Goal: Information Seeking & Learning: Check status

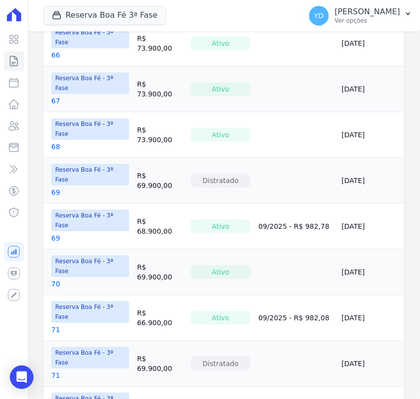
scroll to position [730, 0]
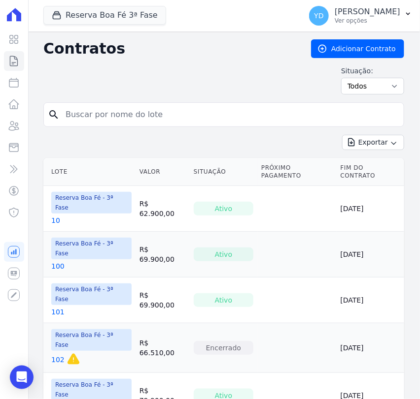
click at [165, 113] on input "search" at bounding box center [230, 115] width 340 height 20
type input "8"
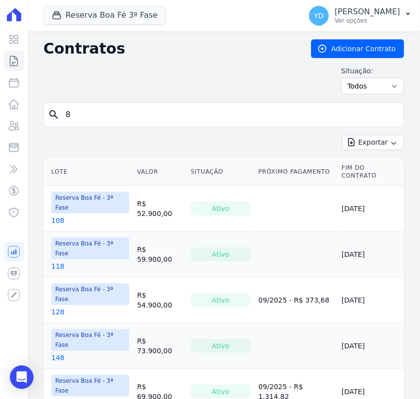
click at [187, 111] on input "8" at bounding box center [230, 115] width 340 height 20
type input "9"
click at [117, 116] on input "9" at bounding box center [230, 115] width 340 height 20
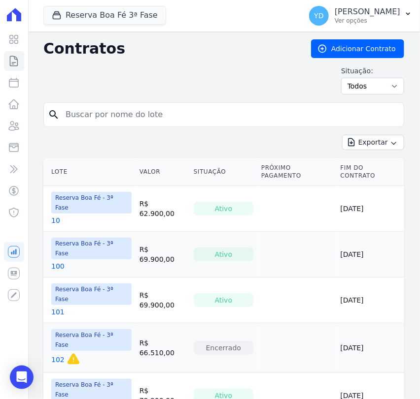
click at [101, 106] on input "search" at bounding box center [230, 115] width 340 height 20
type input "13"
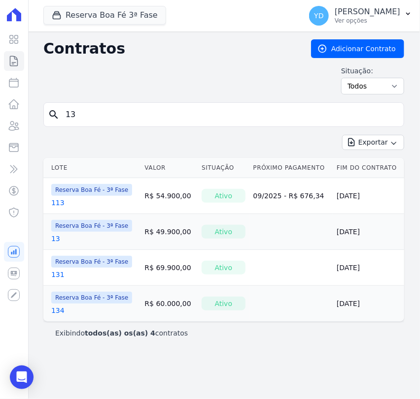
click at [91, 113] on input "13" at bounding box center [230, 115] width 340 height 20
type input "14"
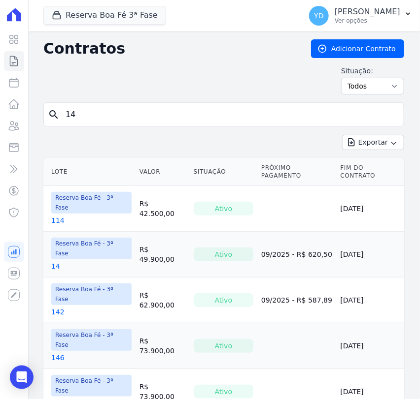
click at [91, 113] on input "14" at bounding box center [230, 115] width 340 height 20
type input "15"
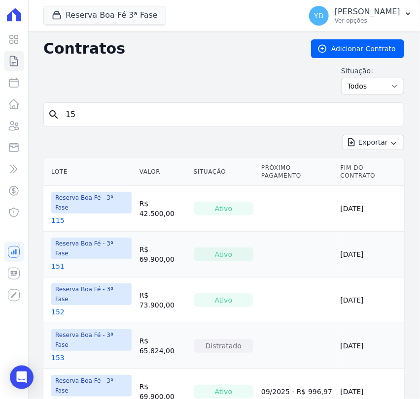
click at [91, 113] on input "15" at bounding box center [230, 115] width 340 height 20
click at [90, 108] on input "15" at bounding box center [230, 115] width 340 height 20
type input "17"
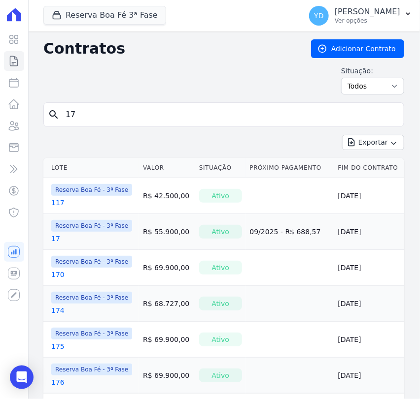
click at [90, 117] on input "17" at bounding box center [230, 115] width 340 height 20
type input "18"
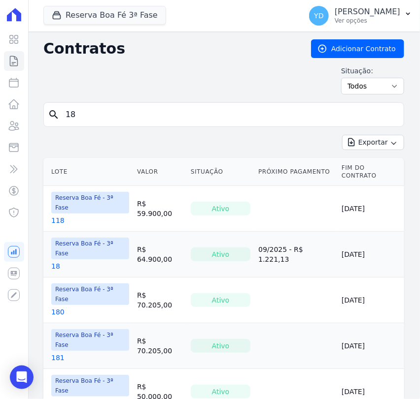
click at [90, 117] on input "18" at bounding box center [230, 115] width 340 height 20
type input "19"
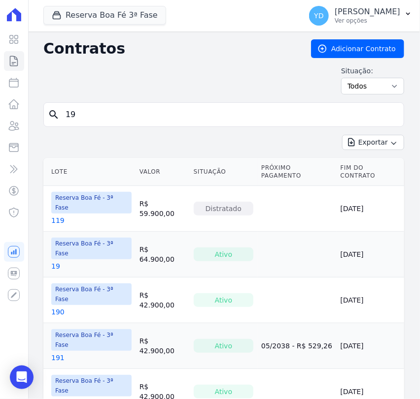
click at [90, 117] on input "19" at bounding box center [230, 115] width 340 height 20
type input "2"
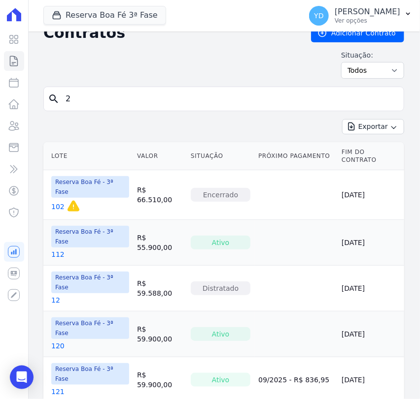
scroll to position [15, 0]
click at [115, 95] on input "2" at bounding box center [230, 100] width 340 height 20
type input "3"
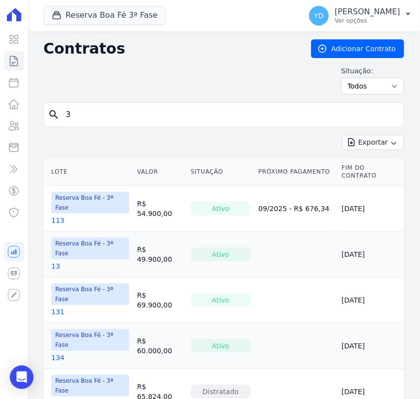
drag, startPoint x: 136, startPoint y: 98, endPoint x: 134, endPoint y: 110, distance: 13.0
click at [136, 99] on div "Contratos Adicionar Contrato Situação: Ativo Todos Pausado Distratado Rascunho …" at bounding box center [223, 70] width 361 height 63
click at [134, 112] on input "3" at bounding box center [230, 115] width 340 height 20
type input "4"
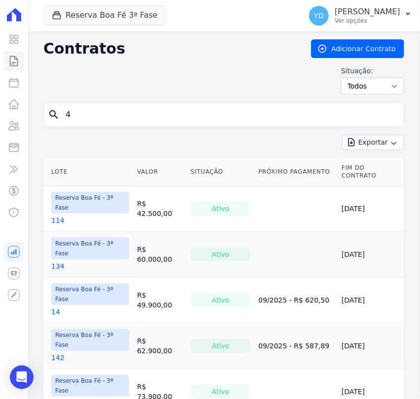
click at [89, 128] on form "search 4" at bounding box center [223, 118] width 361 height 33
click at [90, 124] on div "search 4" at bounding box center [223, 114] width 361 height 25
click at [96, 116] on input "4" at bounding box center [230, 115] width 340 height 20
type input "44"
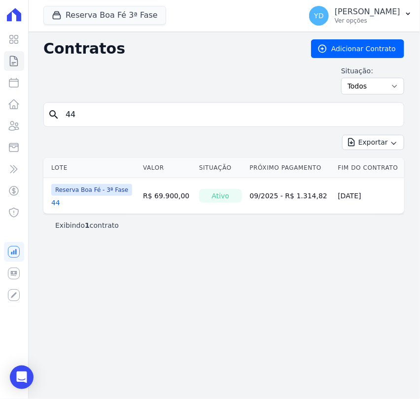
click at [96, 115] on input "44" at bounding box center [230, 115] width 340 height 20
type input "45"
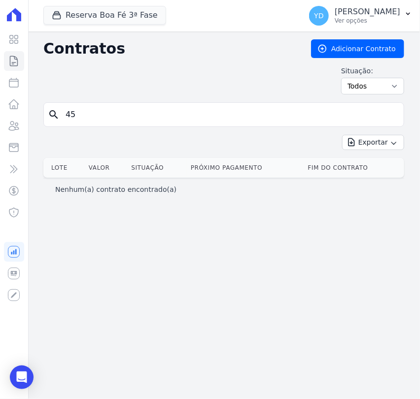
click at [83, 113] on input "45" at bounding box center [230, 115] width 340 height 20
type input "5"
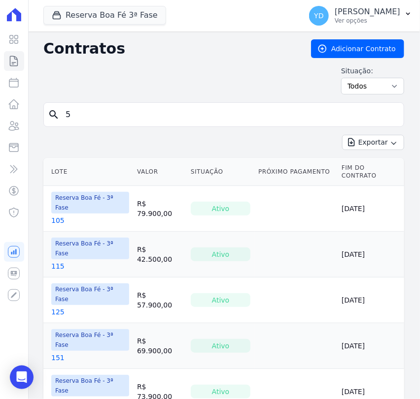
click at [98, 110] on input "5" at bounding box center [230, 115] width 340 height 20
type input "4"
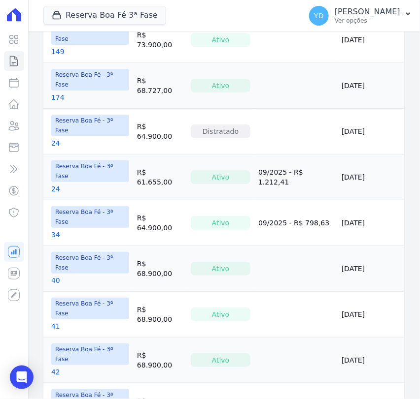
scroll to position [723, 0]
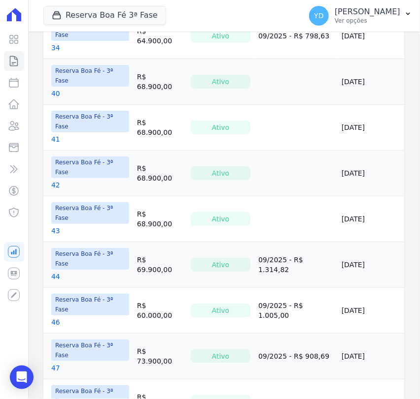
drag, startPoint x: 58, startPoint y: 234, endPoint x: 72, endPoint y: 241, distance: 16.1
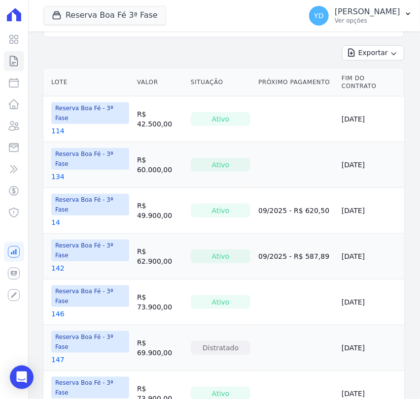
scroll to position [0, 0]
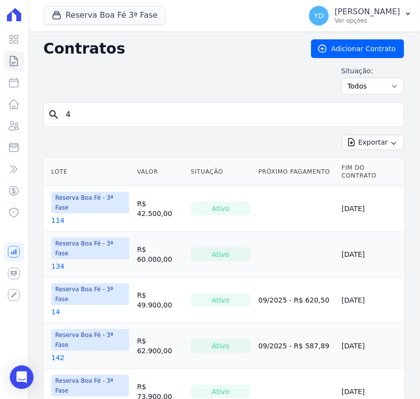
drag, startPoint x: 121, startPoint y: 98, endPoint x: 124, endPoint y: 110, distance: 12.7
click at [121, 100] on div "Contratos Adicionar Contrato Situação: Ativo Todos Pausado Distratado Rascunho …" at bounding box center [223, 70] width 361 height 63
click at [124, 110] on input "4" at bounding box center [230, 115] width 340 height 20
type input "5"
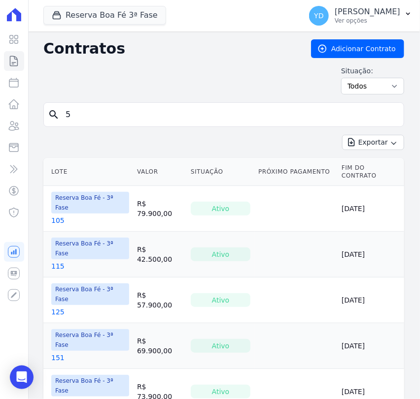
click at [125, 118] on input "5" at bounding box center [230, 115] width 340 height 20
type input "6"
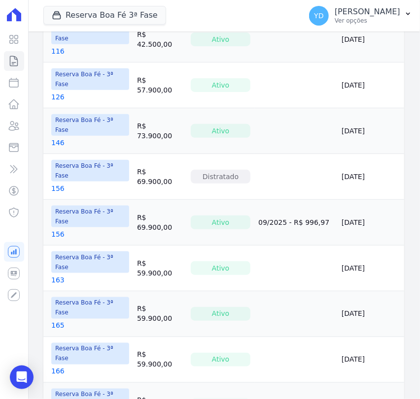
scroll to position [74, 0]
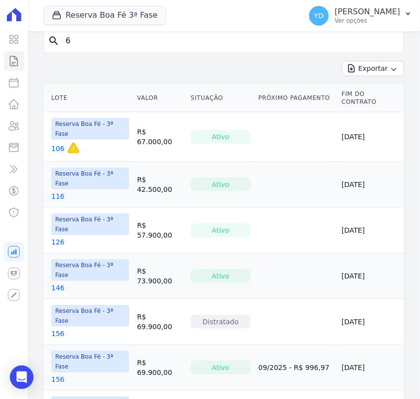
click at [92, 43] on input "6" at bounding box center [230, 41] width 340 height 20
type input "65"
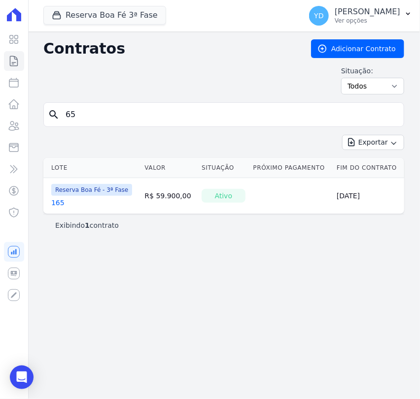
click at [96, 113] on input "65" at bounding box center [230, 115] width 340 height 20
type input "7"
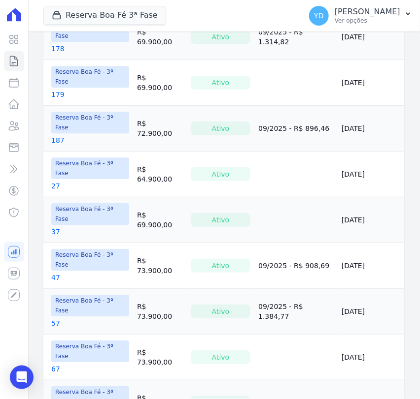
scroll to position [723, 0]
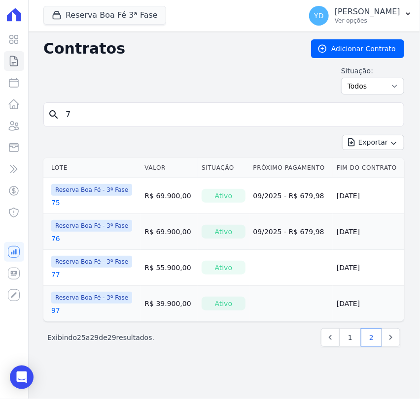
click at [70, 112] on input "7" at bounding box center [230, 115] width 340 height 20
type input "8"
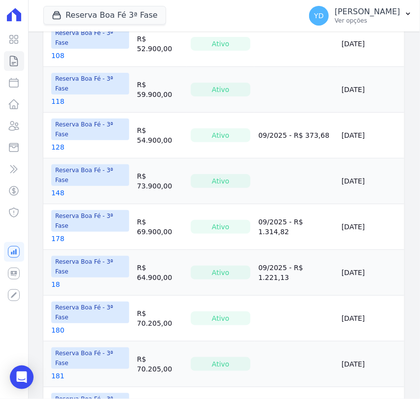
scroll to position [53, 0]
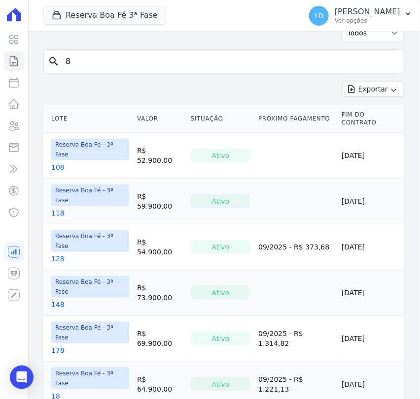
click at [90, 60] on input "8" at bounding box center [230, 62] width 340 height 20
type input "9"
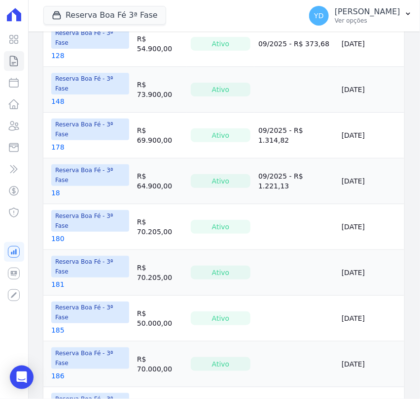
scroll to position [420, 0]
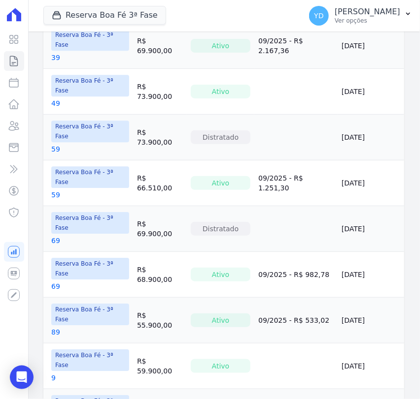
scroll to position [723, 0]
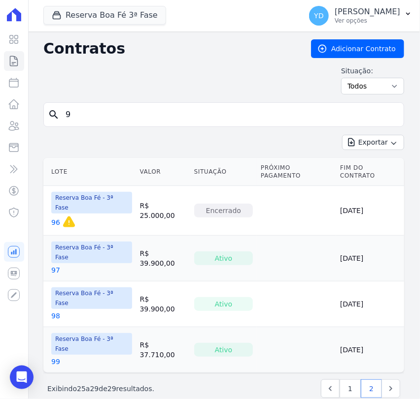
click at [75, 119] on input "9" at bounding box center [230, 115] width 340 height 20
type input "1"
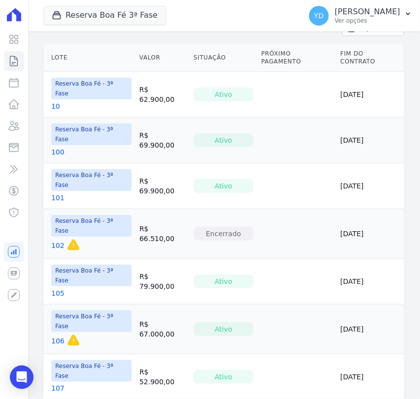
scroll to position [109, 0]
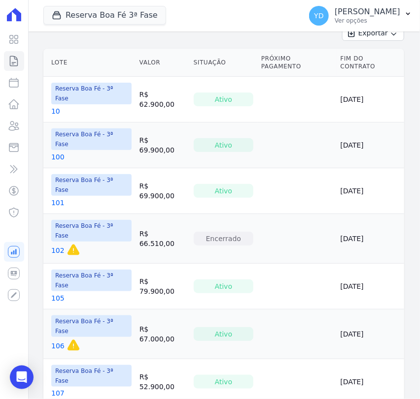
drag, startPoint x: 56, startPoint y: 130, endPoint x: 43, endPoint y: 164, distance: 36.3
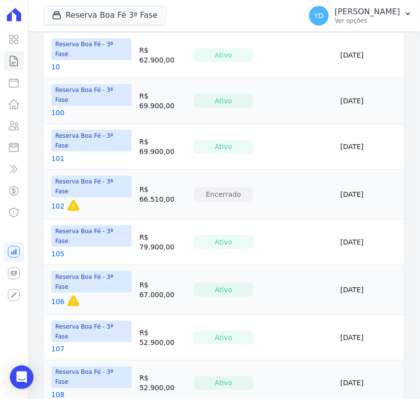
scroll to position [0, 0]
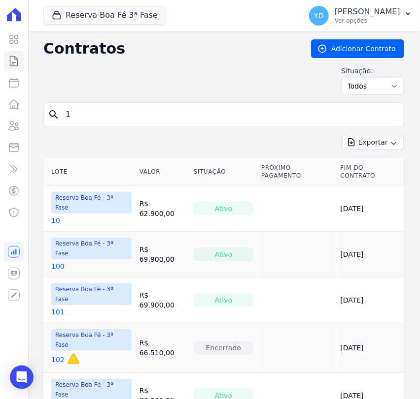
click at [145, 119] on input "1" at bounding box center [230, 115] width 340 height 20
type input "119"
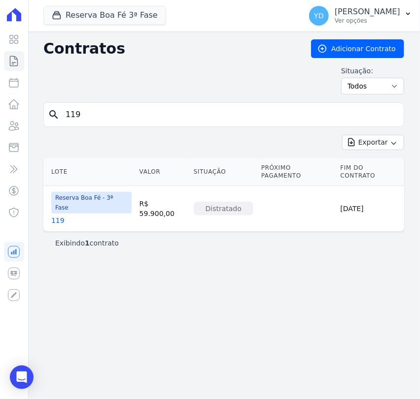
click at [97, 121] on input "119" at bounding box center [230, 115] width 340 height 20
type input "1"
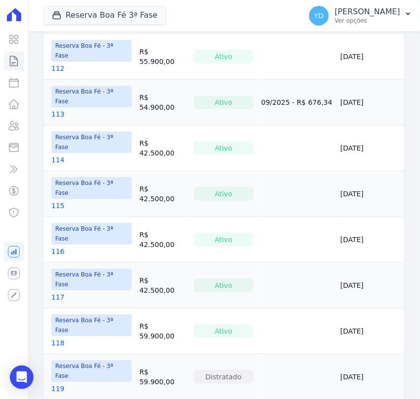
scroll to position [727, 0]
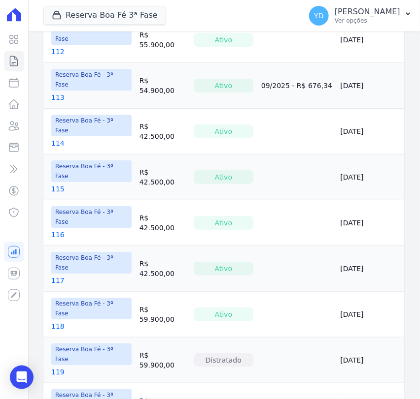
drag, startPoint x: 58, startPoint y: 308, endPoint x: 152, endPoint y: 377, distance: 116.6
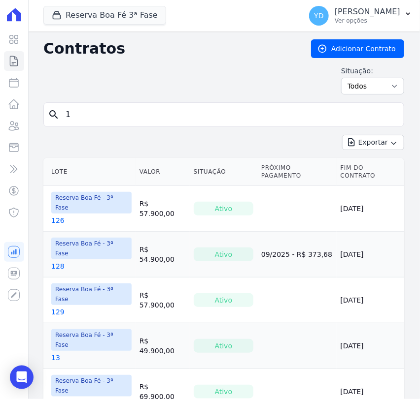
click at [100, 107] on input "1" at bounding box center [230, 115] width 340 height 20
type input "150"
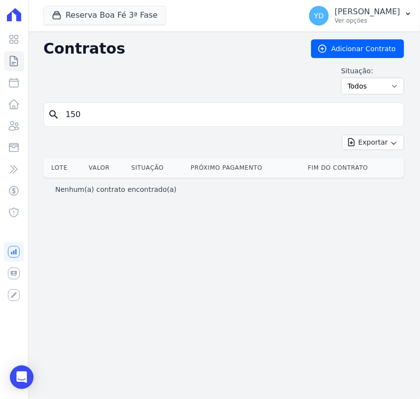
click at [103, 100] on div "Contratos Adicionar Contrato Situação: Ativo Todos Pausado Distratado Rascunho …" at bounding box center [223, 70] width 361 height 63
click at [108, 112] on input "150" at bounding box center [230, 115] width 340 height 20
type input "1"
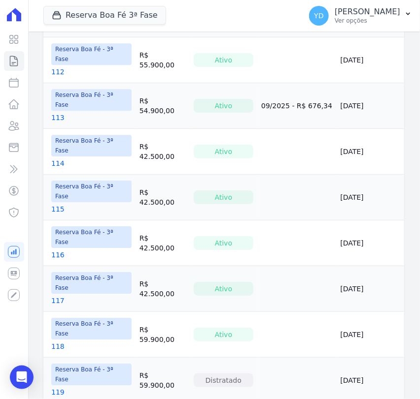
scroll to position [727, 0]
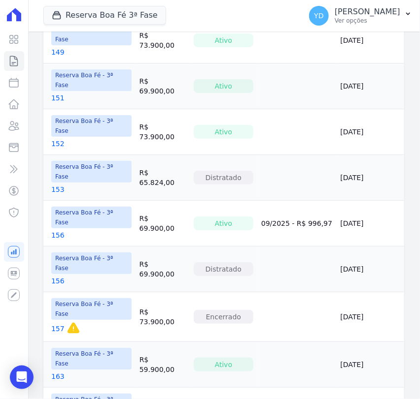
scroll to position [723, 0]
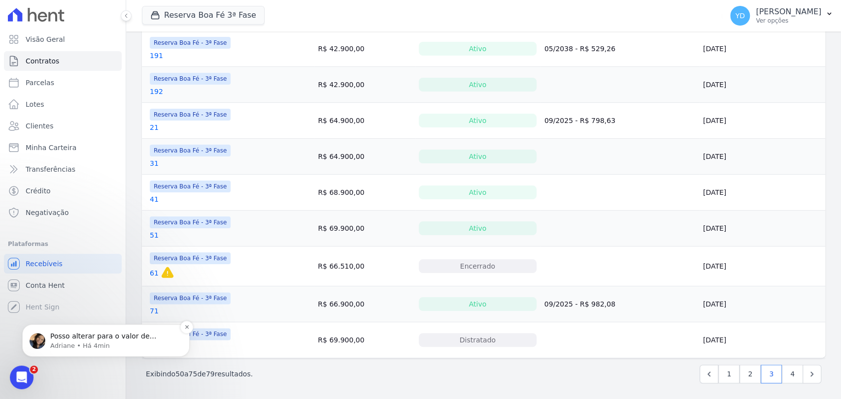
click at [138, 338] on p "Posso alterar para o valor de R$755?" at bounding box center [113, 337] width 127 height 10
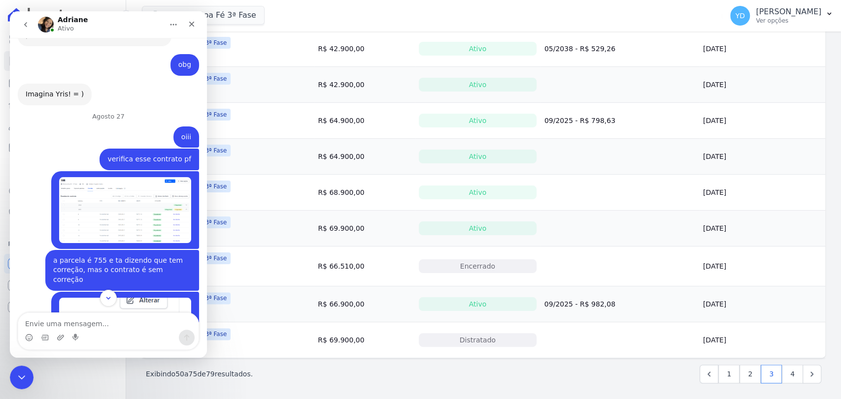
scroll to position [8382, 0]
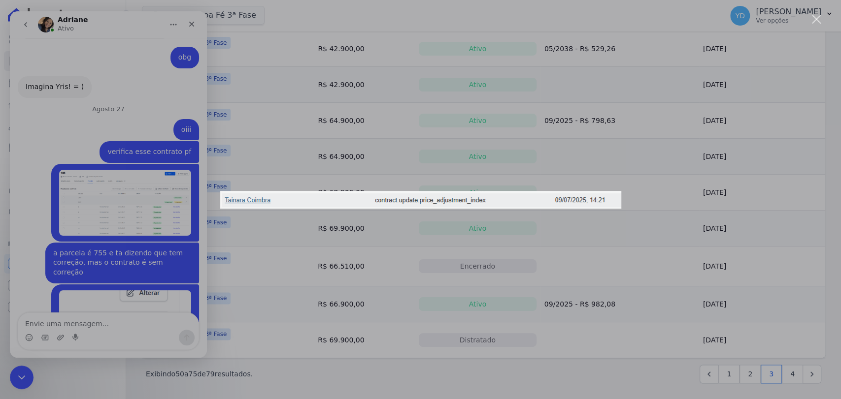
click at [77, 308] on div "Messenger da Intercom" at bounding box center [420, 199] width 841 height 399
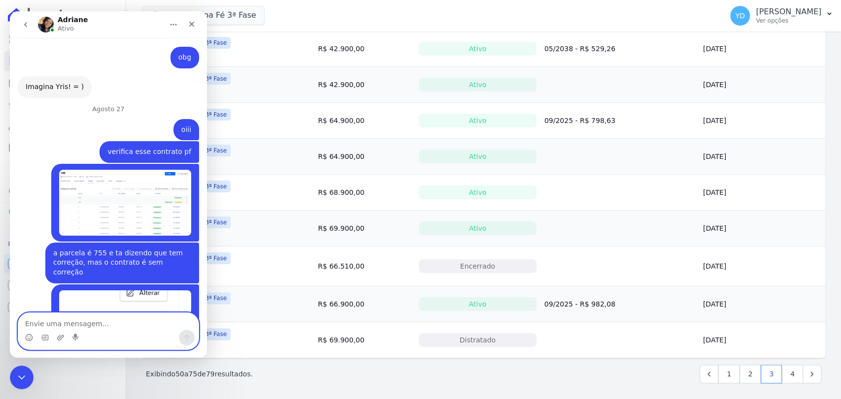
click at [75, 318] on textarea "Envie uma mensagem..." at bounding box center [108, 321] width 180 height 17
type textarea "vou verificar aqui e te retorno amanhã"
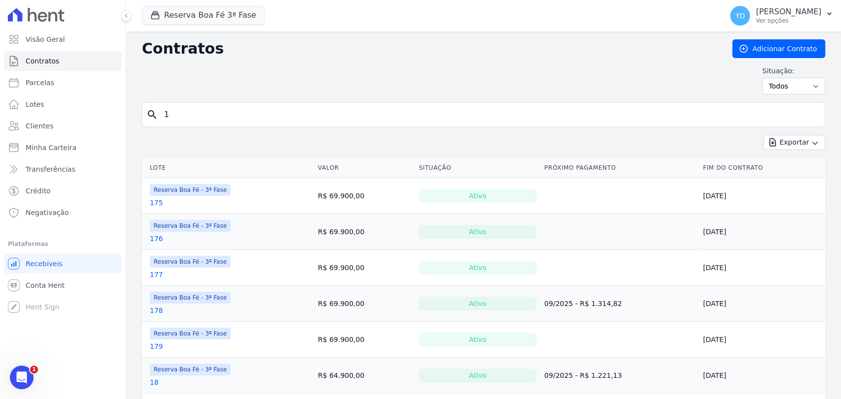
drag, startPoint x: 316, startPoint y: 98, endPoint x: 321, endPoint y: 102, distance: 6.3
click at [316, 99] on div "Contratos Adicionar Contrato Situação: Ativo Todos Pausado Distratado Rascunho …" at bounding box center [483, 70] width 683 height 63
click at [322, 105] on input "1" at bounding box center [489, 115] width 662 height 20
type input "147"
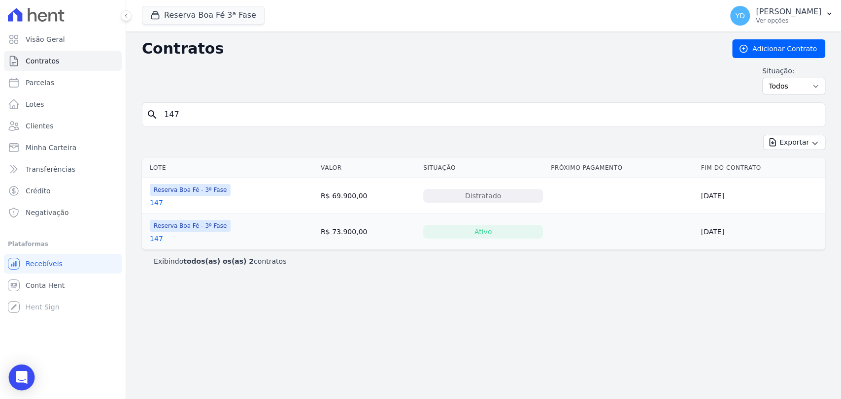
click at [29, 372] on div "Open Intercom Messenger" at bounding box center [22, 378] width 26 height 26
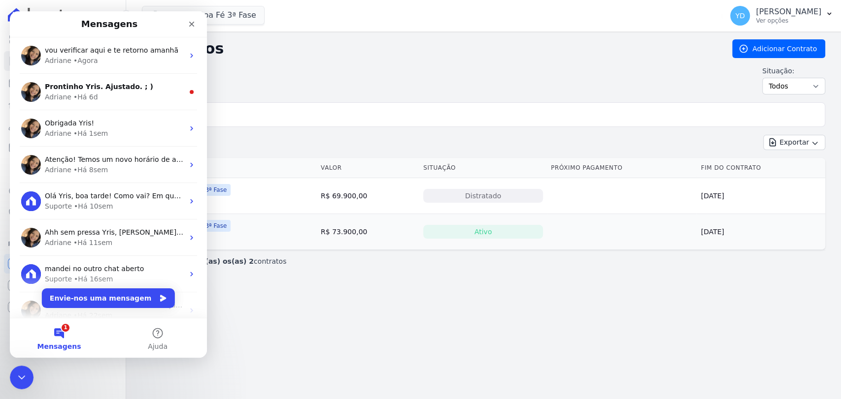
click at [111, 71] on div "vou verificar aqui e te retorno amanhã Adriane • Agora" at bounding box center [108, 55] width 197 height 36
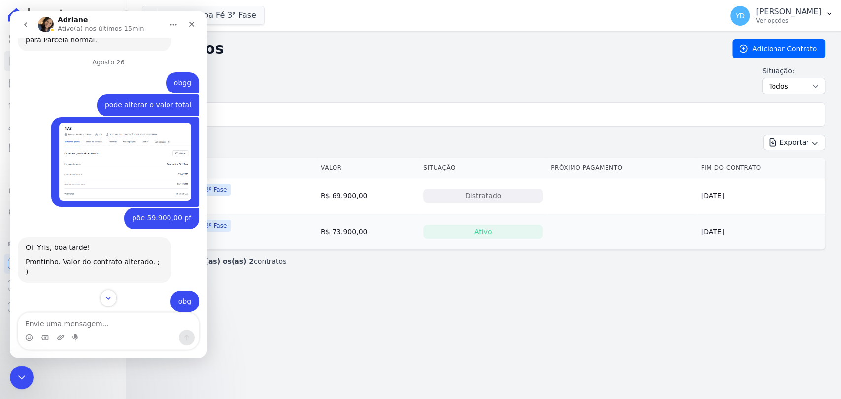
scroll to position [8054, 0]
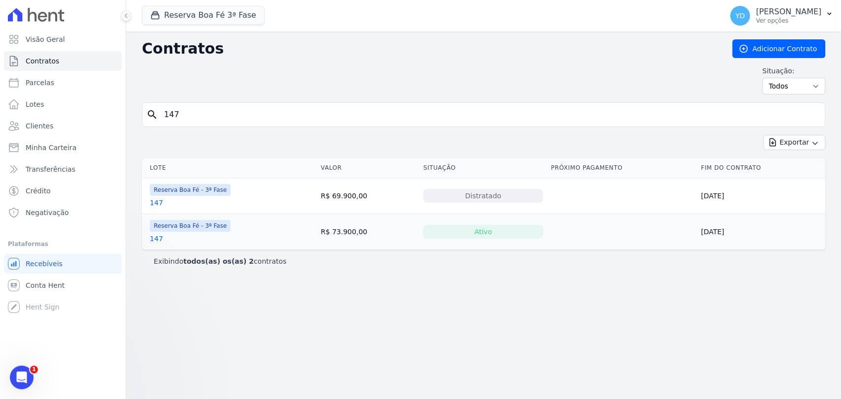
click at [249, 111] on input "147" at bounding box center [489, 115] width 662 height 20
type input "108"
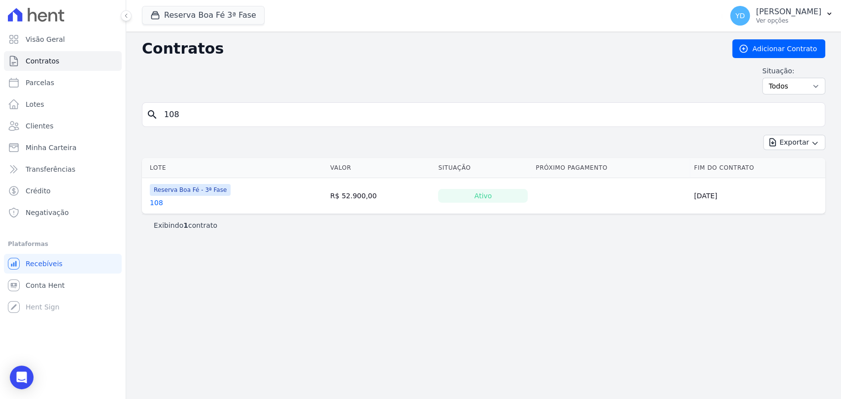
click at [151, 205] on link "108" at bounding box center [156, 203] width 13 height 10
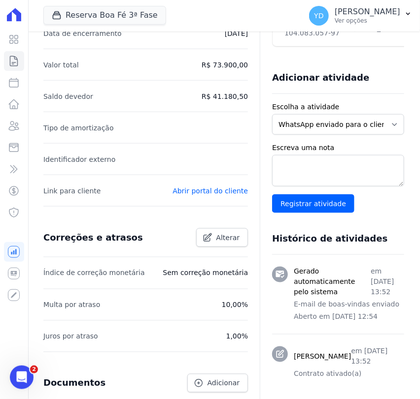
scroll to position [397, 0]
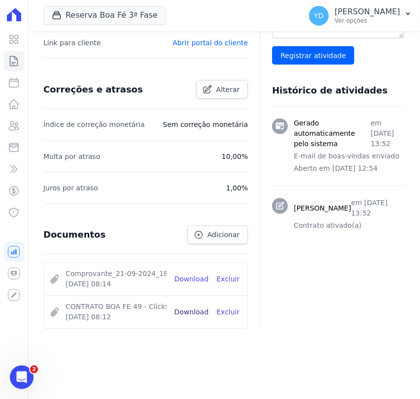
click at [195, 314] on link "Download" at bounding box center [191, 313] width 34 height 10
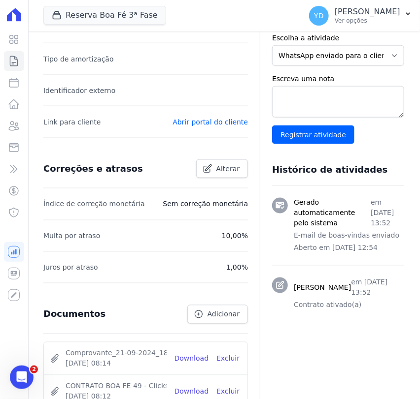
scroll to position [383, 0]
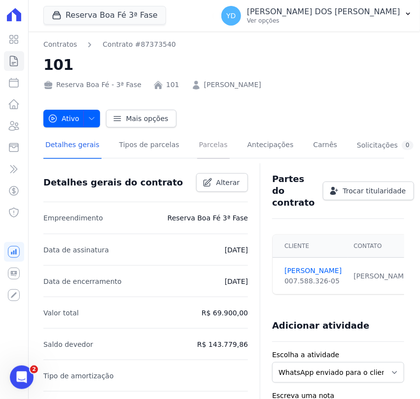
drag, startPoint x: 187, startPoint y: 145, endPoint x: 187, endPoint y: 136, distance: 8.9
click at [197, 145] on link "Parcelas" at bounding box center [213, 146] width 33 height 26
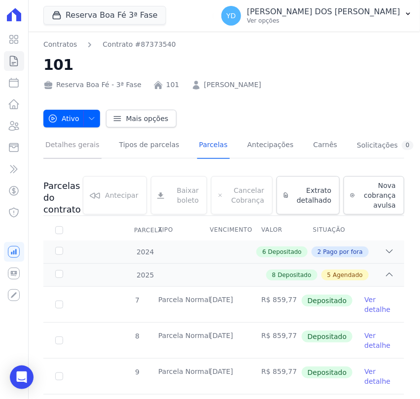
click at [71, 145] on link "Detalhes gerais" at bounding box center [72, 146] width 58 height 26
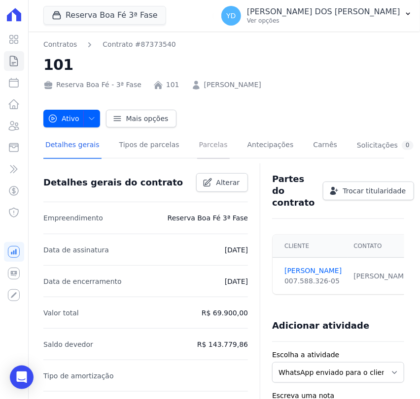
click at [197, 139] on link "Parcelas" at bounding box center [213, 146] width 33 height 26
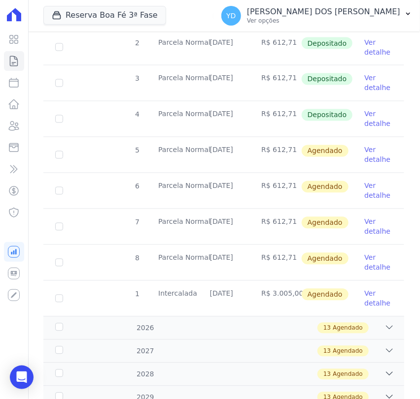
scroll to position [705, 0]
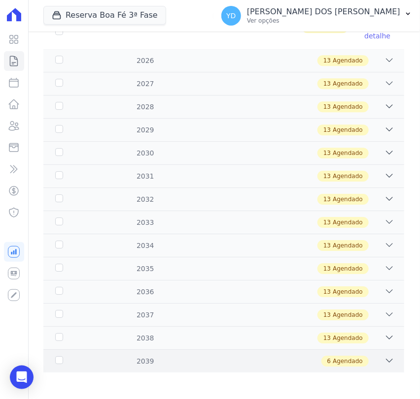
click at [173, 350] on div "2039 6 Agendado" at bounding box center [223, 361] width 361 height 23
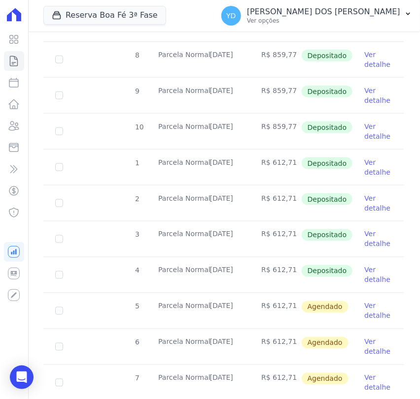
scroll to position [0, 0]
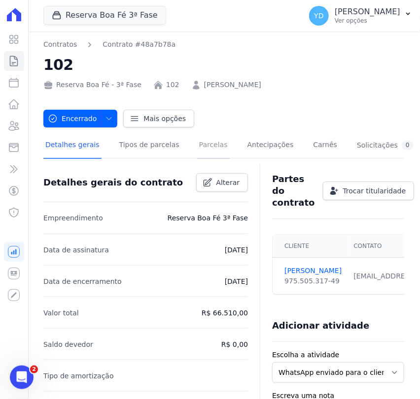
click at [197, 148] on link "Parcelas" at bounding box center [213, 146] width 33 height 26
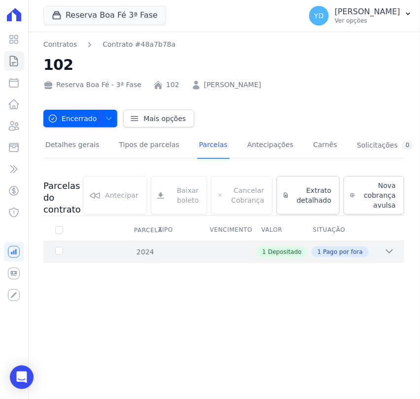
click at [232, 254] on div "1 Depositado 1 Pago por fora" at bounding box center [241, 252] width 306 height 11
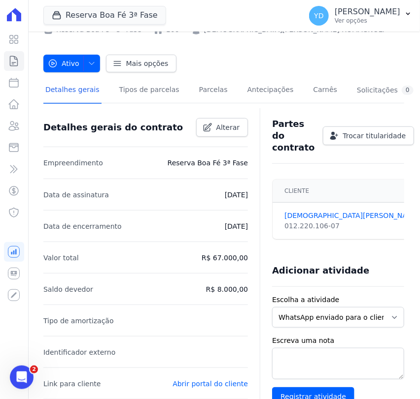
scroll to position [55, 0]
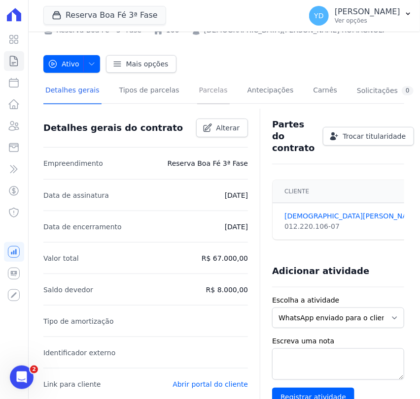
click at [197, 96] on link "Parcelas" at bounding box center [213, 91] width 33 height 26
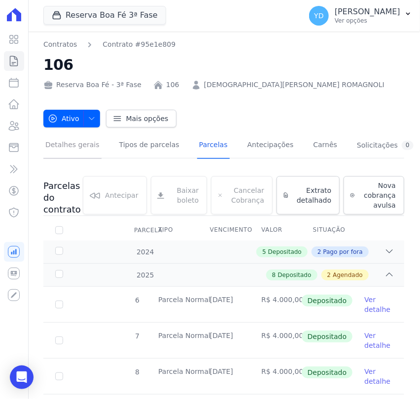
click at [88, 153] on link "Detalhes gerais" at bounding box center [72, 146] width 58 height 26
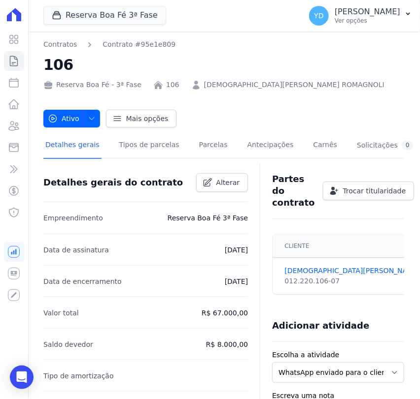
drag, startPoint x: 192, startPoint y: 314, endPoint x: 243, endPoint y: 314, distance: 50.7
click at [186, 295] on li "Data de encerramento 25/10/2025" at bounding box center [145, 281] width 204 height 32
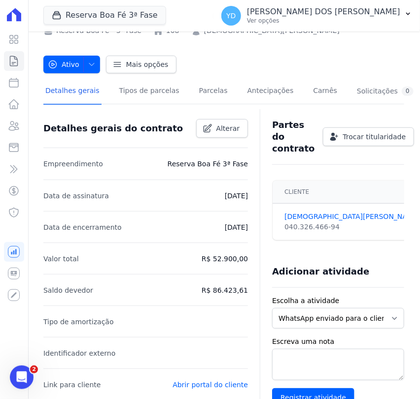
scroll to position [55, 0]
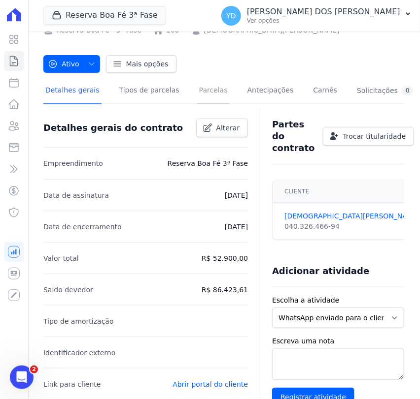
click at [197, 88] on link "Parcelas" at bounding box center [213, 91] width 33 height 26
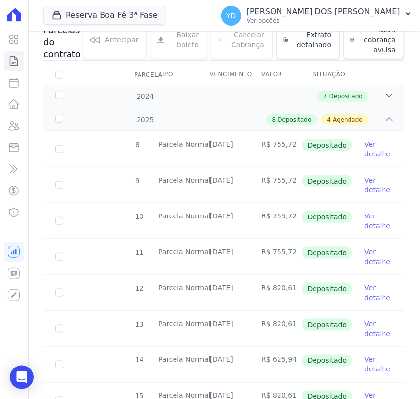
scroll to position [55, 0]
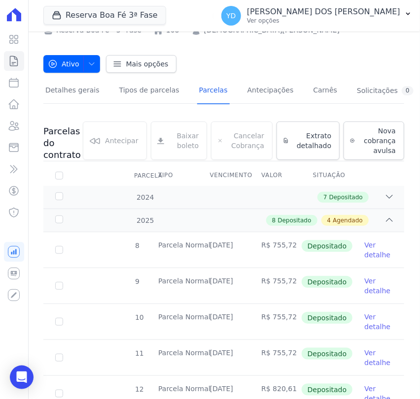
click at [62, 105] on div at bounding box center [223, 107] width 361 height 8
click at [64, 101] on link "Detalhes gerais" at bounding box center [72, 91] width 58 height 26
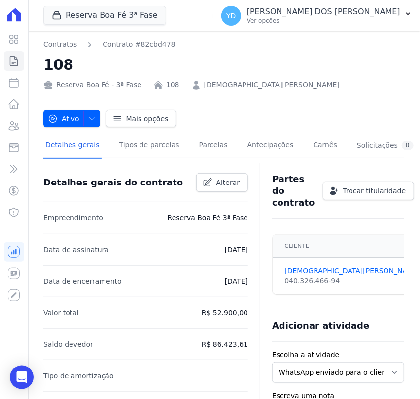
click at [182, 145] on div "Detalhes gerais Tipos de parcelas Parcelas Antecipações Carnês Solicitações 0" at bounding box center [229, 146] width 372 height 26
click at [150, 145] on link "Tipos de parcelas" at bounding box center [149, 146] width 64 height 26
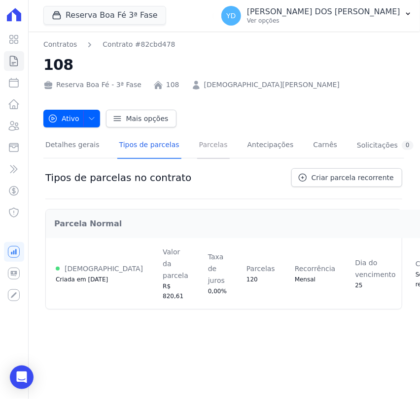
click at [199, 144] on link "Parcelas" at bounding box center [213, 146] width 33 height 26
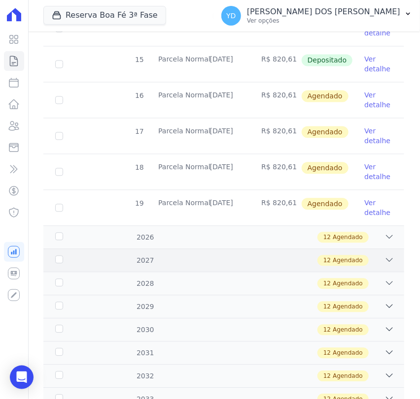
scroll to position [493, 0]
click at [268, 234] on div "12 Agendado" at bounding box center [241, 237] width 306 height 11
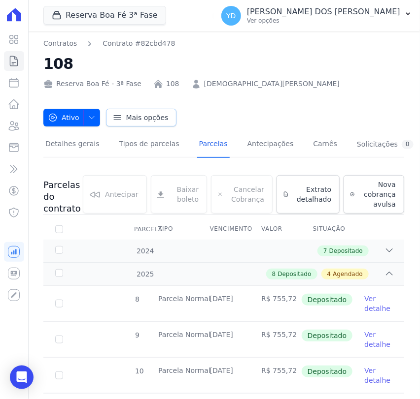
scroll to position [0, 0]
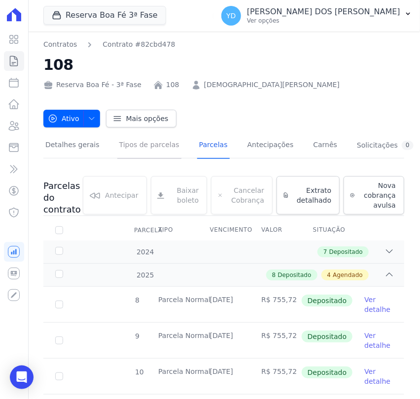
click at [117, 147] on link "Tipos de parcelas" at bounding box center [149, 146] width 64 height 26
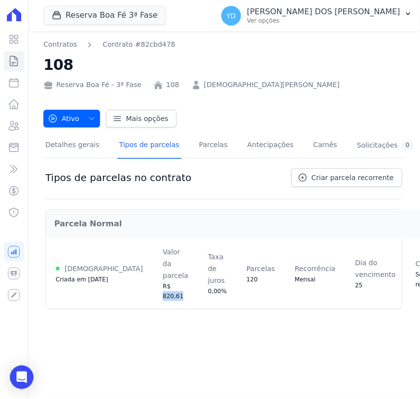
drag, startPoint x: 106, startPoint y: 299, endPoint x: 122, endPoint y: 301, distance: 16.4
click at [153, 301] on td "Valor da parcela R$ 820,61" at bounding box center [175, 273] width 45 height 71
click at [161, 346] on div "Contratos Contrato #82cbd478 108 Reserva [GEOGRAPHIC_DATA] - 3ª Fase 108 [PERSO…" at bounding box center [224, 216] width 392 height 368
drag, startPoint x: 95, startPoint y: 160, endPoint x: 85, endPoint y: 151, distance: 13.3
click at [87, 154] on div "Detalhes gerais Tipos de parcelas Parcelas Antecipações Carnês Solicitações 0 T…" at bounding box center [223, 225] width 361 height 184
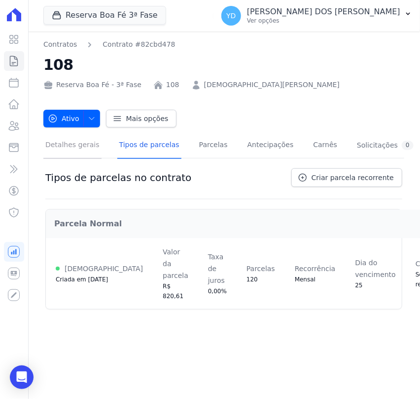
click at [83, 150] on link "Detalhes gerais" at bounding box center [72, 146] width 58 height 26
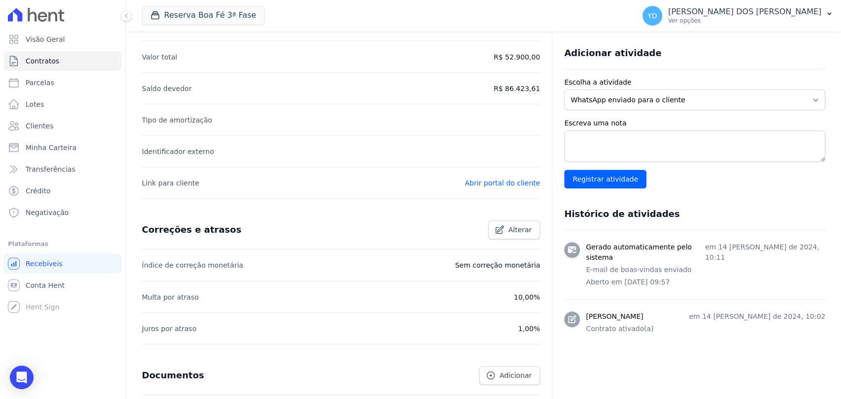
scroll to position [181, 0]
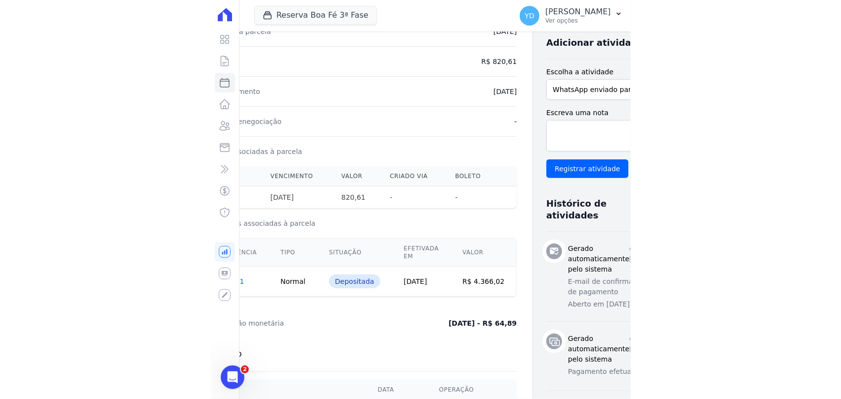
scroll to position [0, 63]
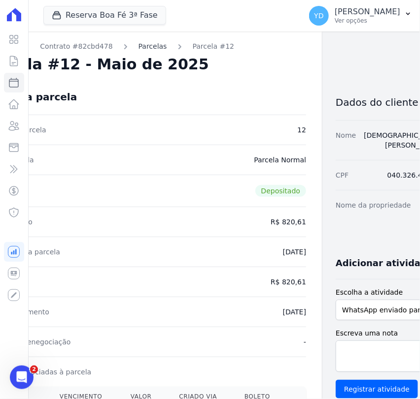
click at [151, 45] on link "Parcelas" at bounding box center [152, 46] width 29 height 10
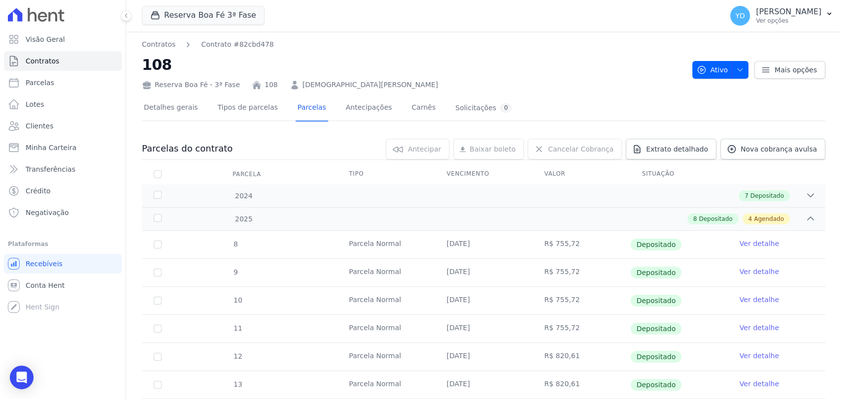
click at [1, 383] on div "Visão Geral Contratos [GEOGRAPHIC_DATA] Lotes Clientes Minha Carteira Transferê…" at bounding box center [63, 199] width 126 height 399
click at [10, 380] on body "Visão Geral Contratos [GEOGRAPHIC_DATA] Lotes Clientes Minha Carteira Transferê…" at bounding box center [420, 199] width 841 height 399
click at [28, 375] on div "Open Intercom Messenger" at bounding box center [22, 378] width 26 height 26
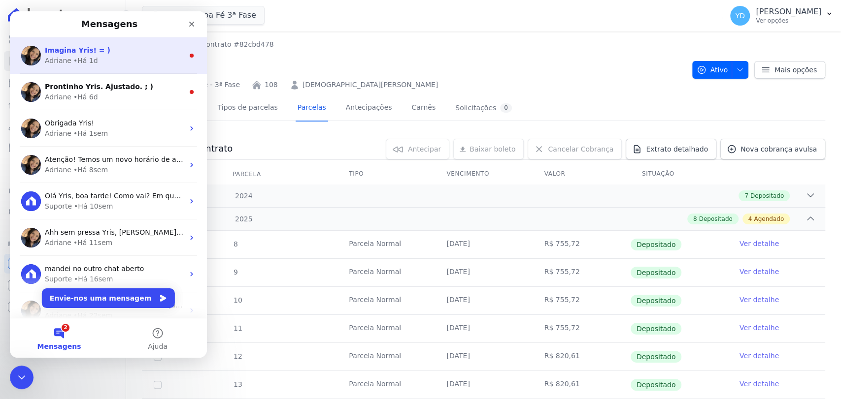
click at [119, 66] on div "Adriane • Há 1d" at bounding box center [114, 61] width 139 height 10
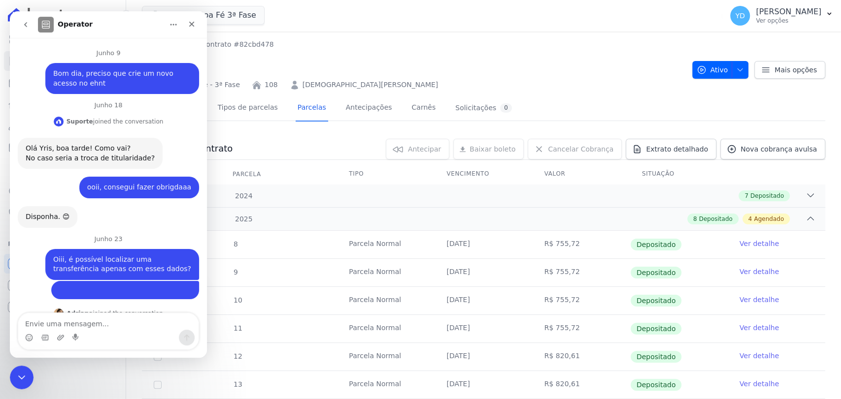
scroll to position [25, 0]
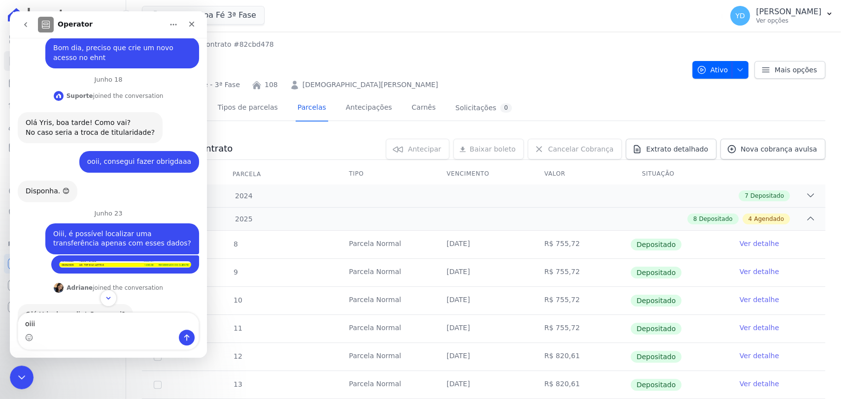
type textarea "oiii"
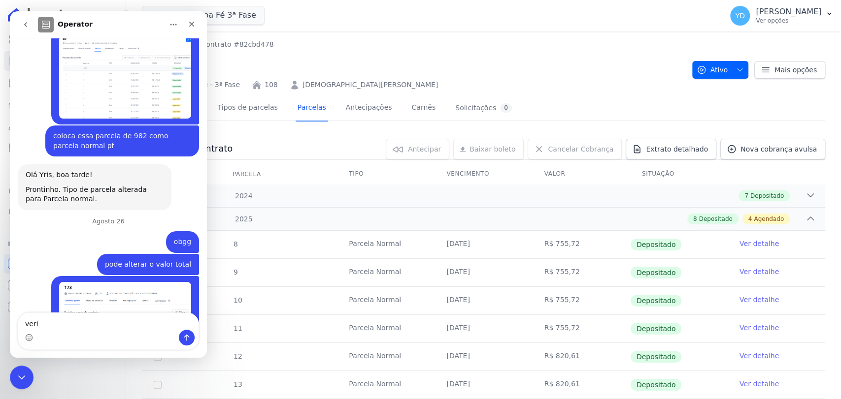
scroll to position [8221, 0]
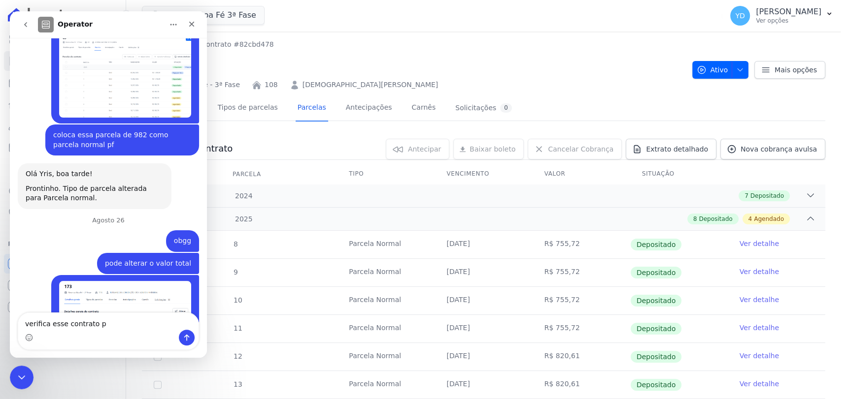
type textarea "verifica esse contrato pf"
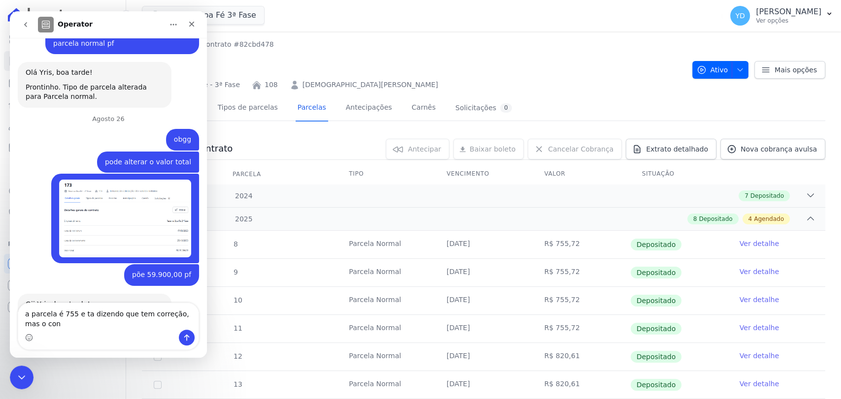
scroll to position [8332, 0]
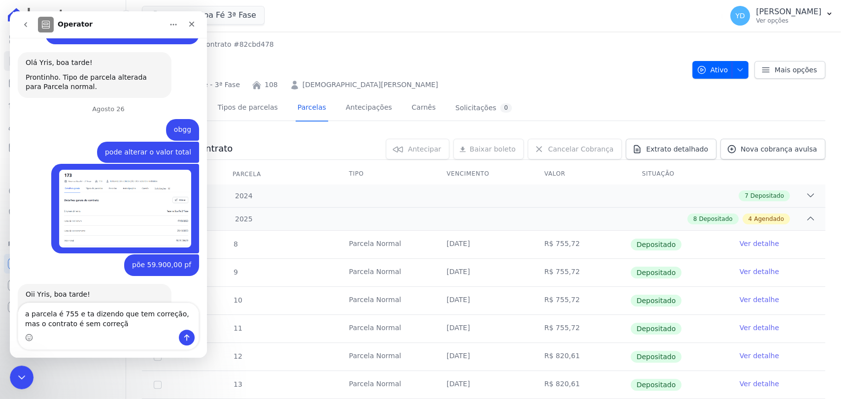
type textarea "a parcela é 755 e ta dizendo que tem correção, mas o contrato é sem correção"
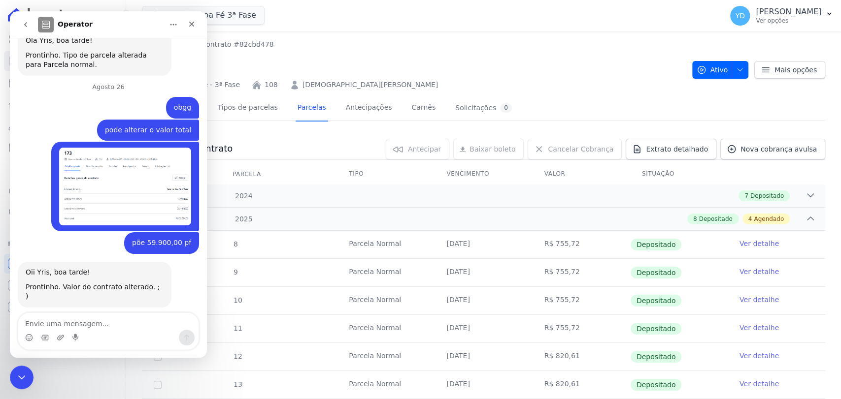
click at [355, 67] on h2 "108" at bounding box center [413, 65] width 542 height 22
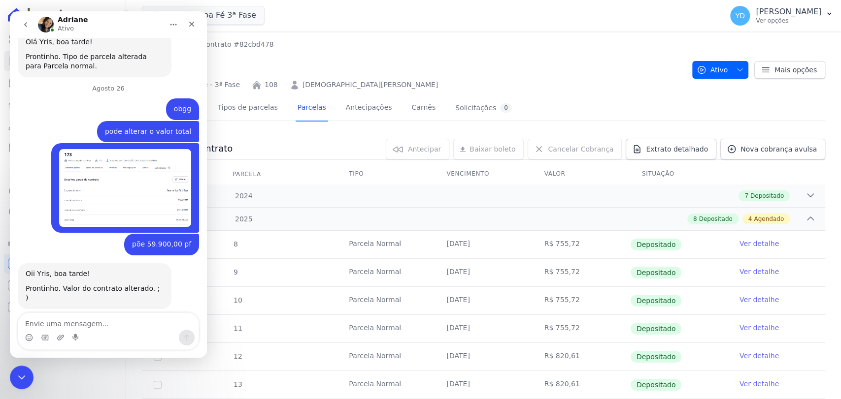
scroll to position [8377, 0]
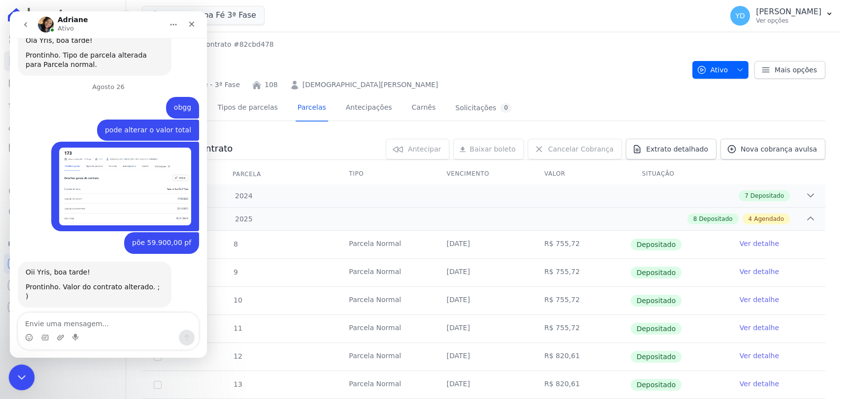
click at [31, 366] on div "Fechar mensagem da Intercom" at bounding box center [20, 376] width 24 height 24
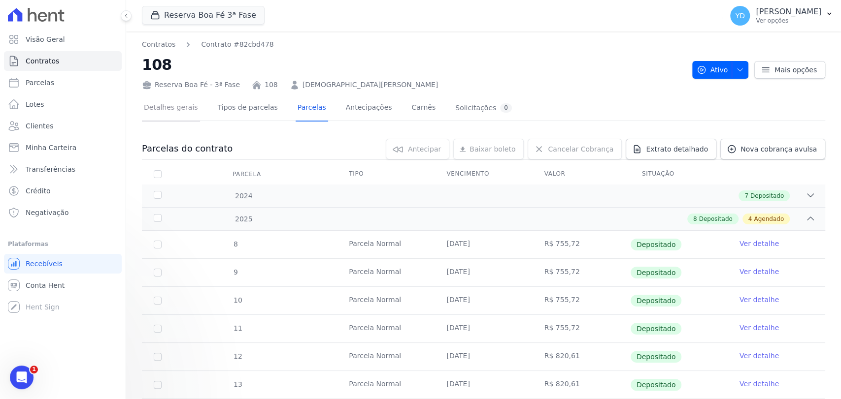
click at [167, 105] on link "Detalhes gerais" at bounding box center [171, 109] width 58 height 26
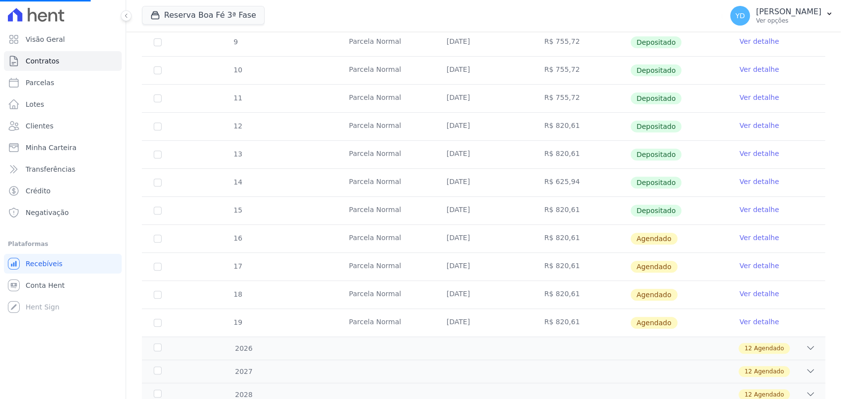
scroll to position [404, 0]
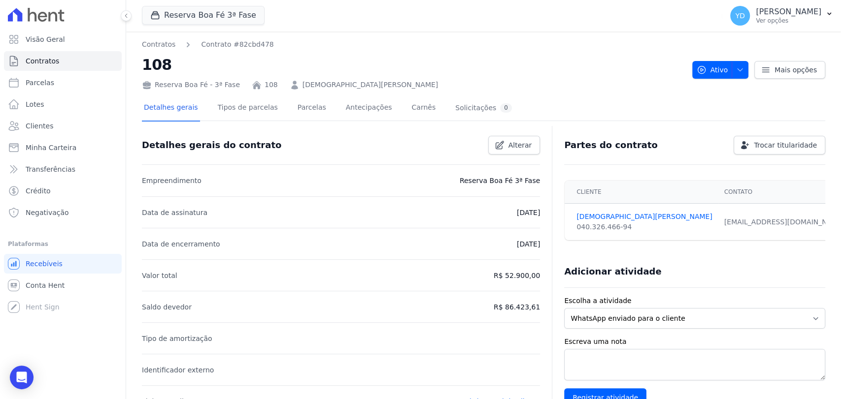
scroll to position [326, 0]
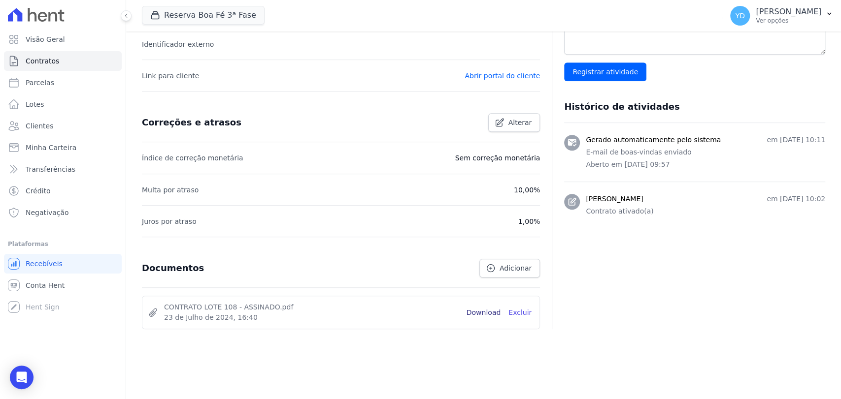
click at [419, 314] on link "Download" at bounding box center [483, 313] width 34 height 10
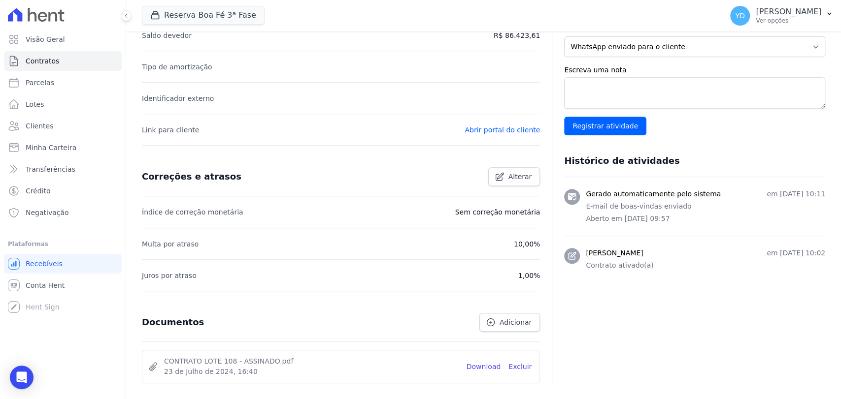
scroll to position [273, 0]
click at [28, 381] on div "Open Intercom Messenger" at bounding box center [22, 378] width 26 height 26
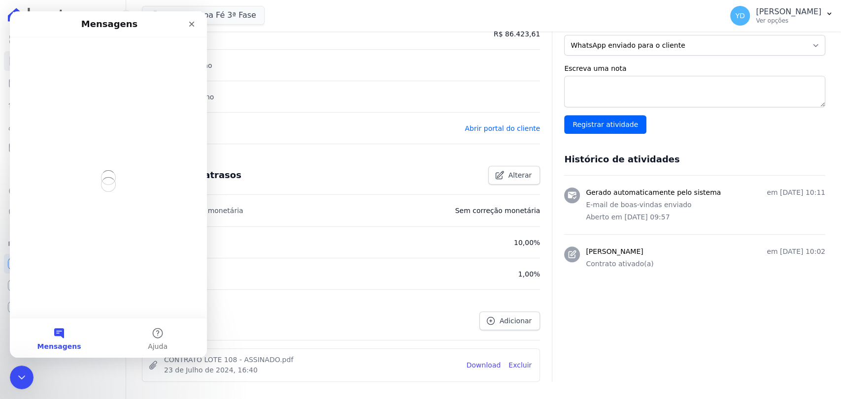
scroll to position [0, 0]
click at [118, 61] on div "Messenger da Intercom" at bounding box center [108, 177] width 197 height 281
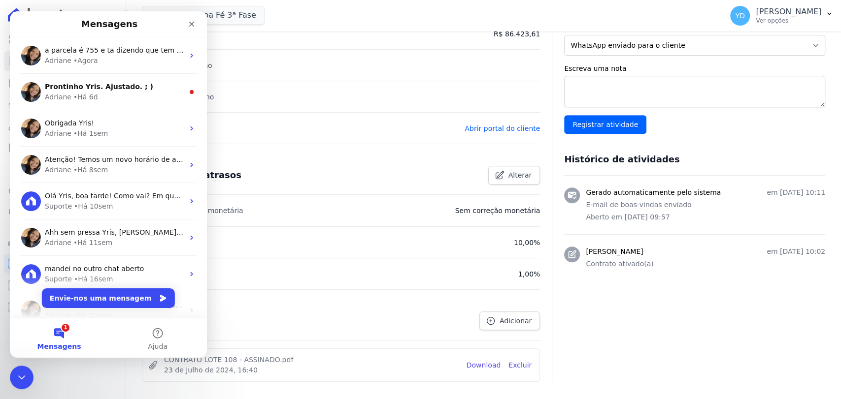
click at [118, 61] on div "Adriane • Agora" at bounding box center [114, 61] width 139 height 10
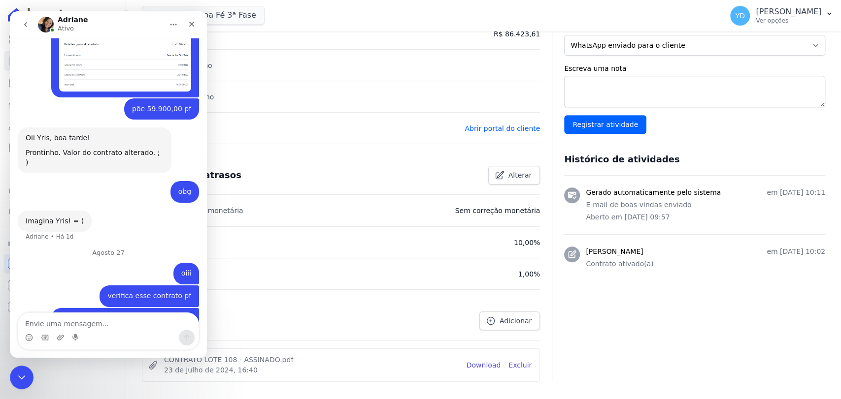
scroll to position [8350, 0]
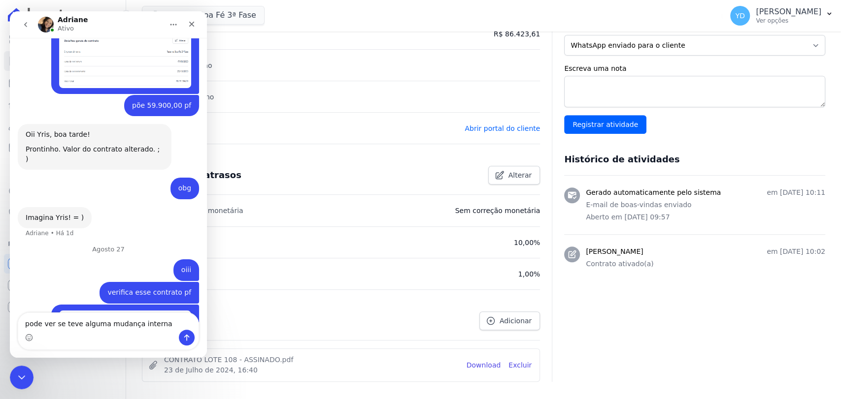
type textarea "pode ver se teve alguma mudança interna?"
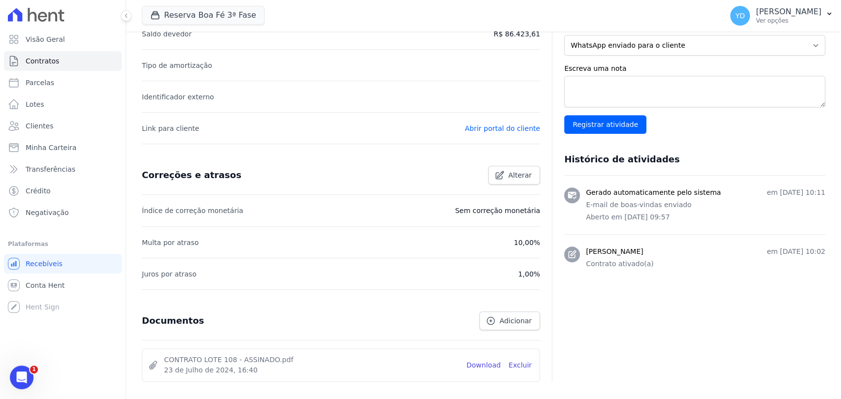
scroll to position [8366, 0]
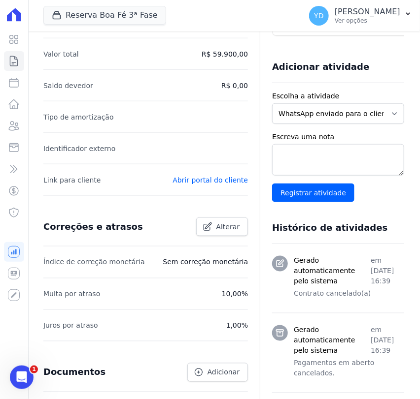
scroll to position [383, 0]
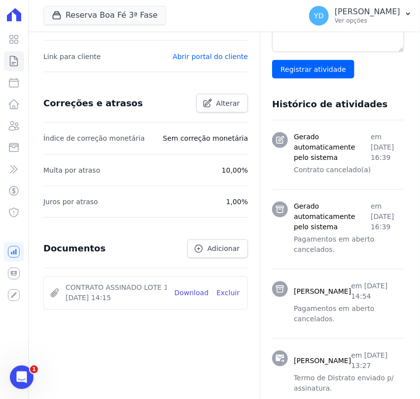
click at [205, 259] on div "Documentos Adicionar" at bounding box center [145, 249] width 204 height 39
click at [204, 249] on link "Adicionar" at bounding box center [217, 249] width 61 height 19
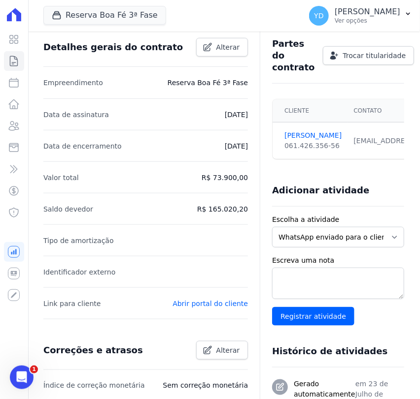
scroll to position [109, 0]
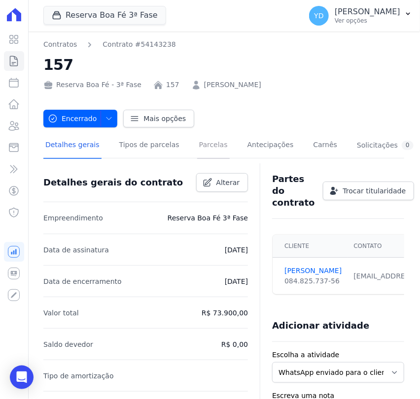
click at [205, 146] on link "Parcelas" at bounding box center [213, 146] width 33 height 26
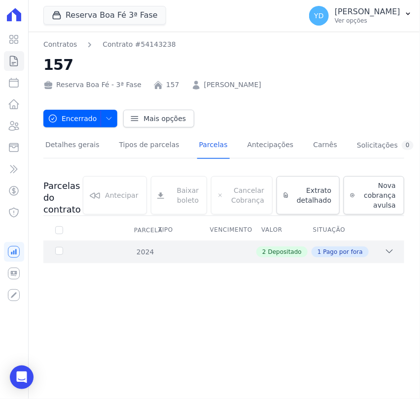
click at [231, 257] on div "2024 2 Depositado 1 Pago por fora" at bounding box center [223, 252] width 361 height 23
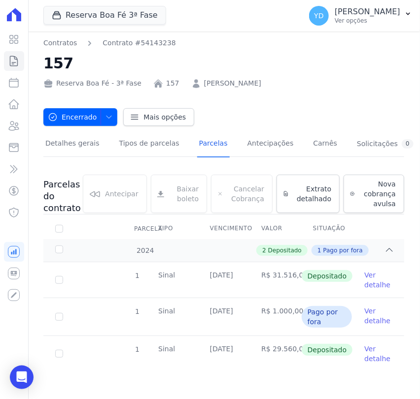
scroll to position [2, 0]
click at [77, 148] on link "Detalhes gerais" at bounding box center [72, 144] width 58 height 26
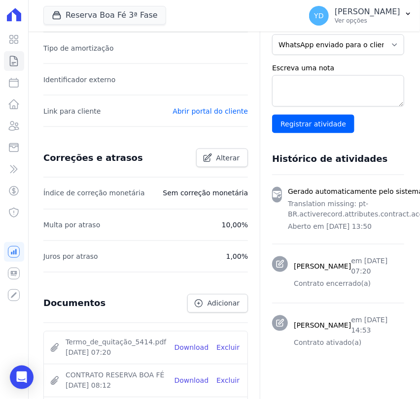
scroll to position [437, 0]
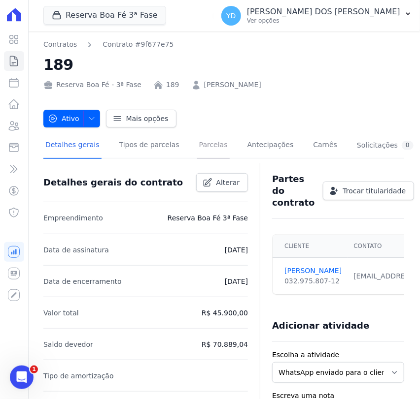
click at [197, 149] on link "Parcelas" at bounding box center [213, 146] width 33 height 26
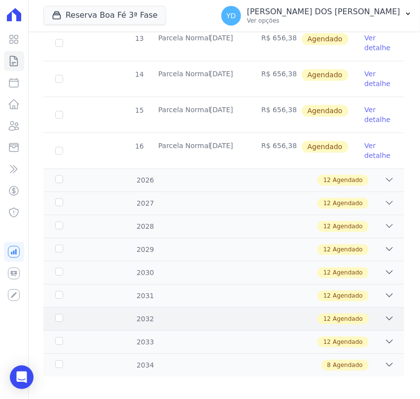
scroll to position [554, 0]
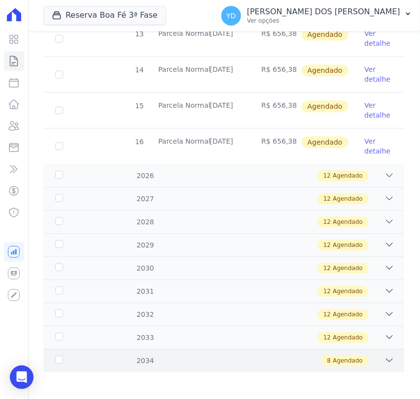
click at [246, 369] on div "2034 8 Agendado" at bounding box center [223, 360] width 361 height 23
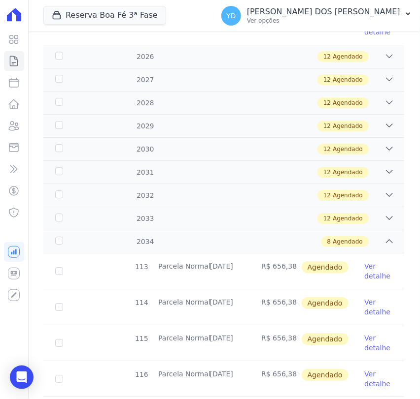
scroll to position [841, 0]
